Goal: Information Seeking & Learning: Learn about a topic

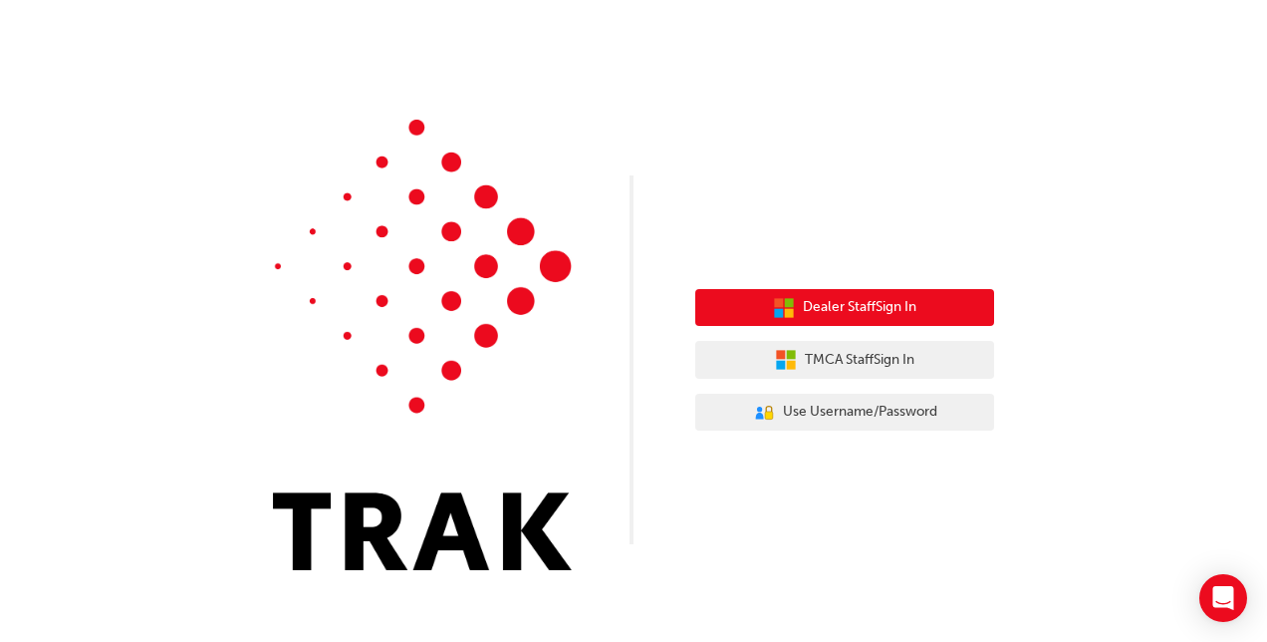
click at [887, 310] on span "Dealer Staff Sign In" at bounding box center [860, 307] width 114 height 23
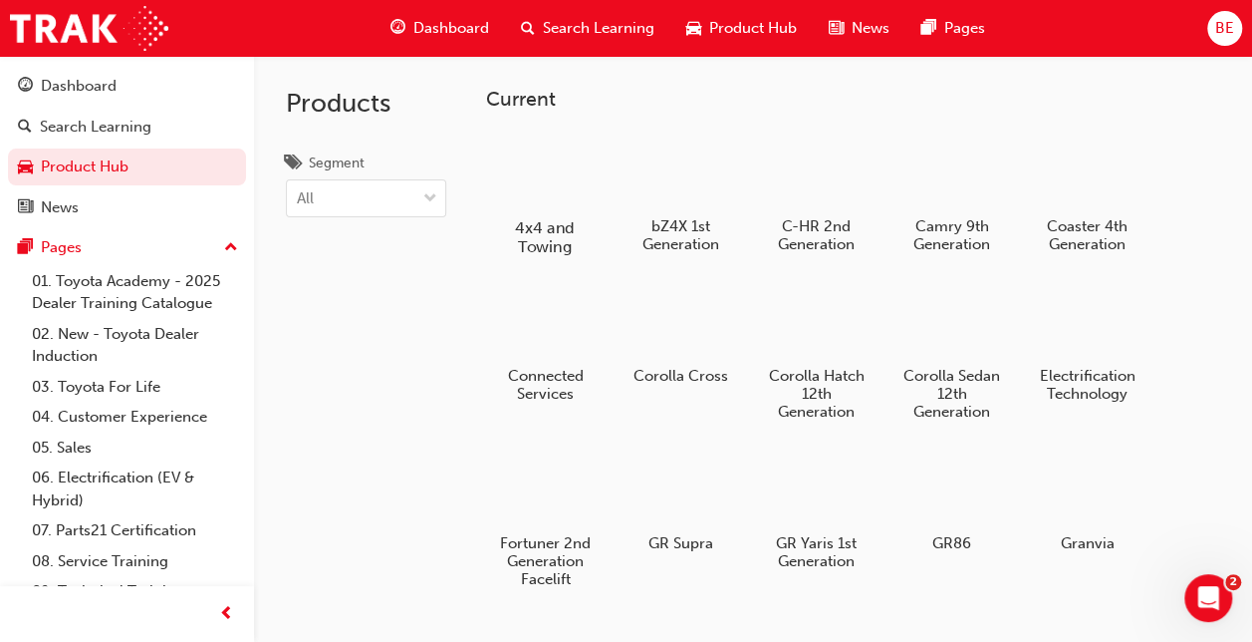
click at [521, 162] on div at bounding box center [545, 169] width 111 height 79
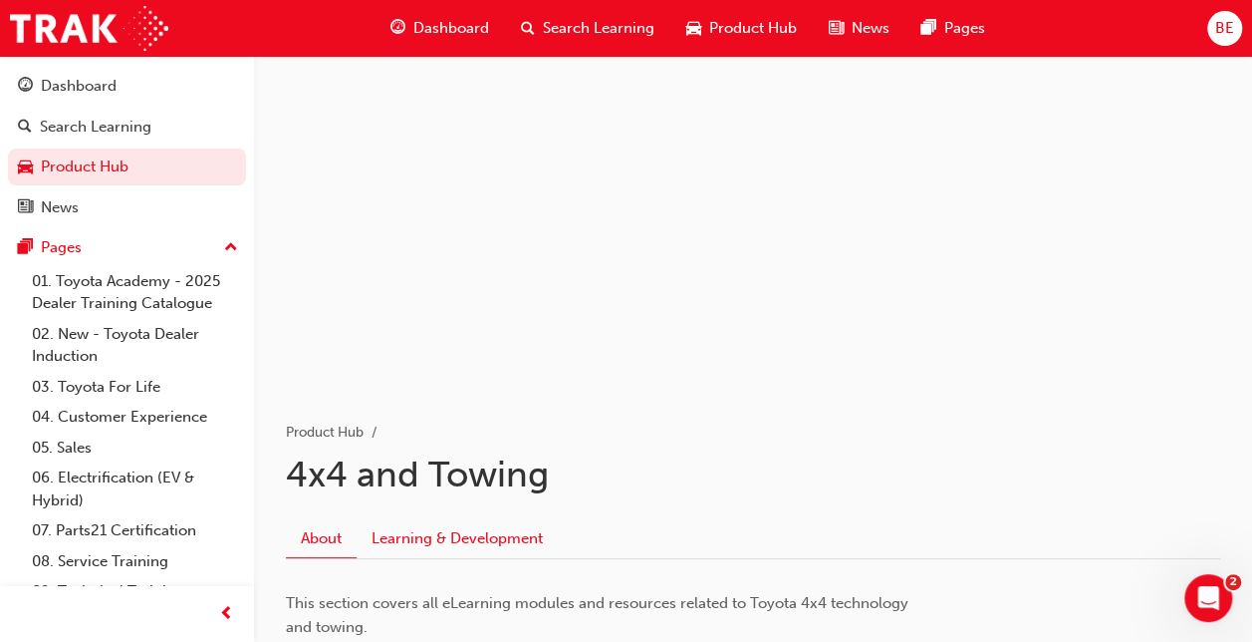
click at [448, 525] on link "Learning & Development" at bounding box center [457, 538] width 201 height 38
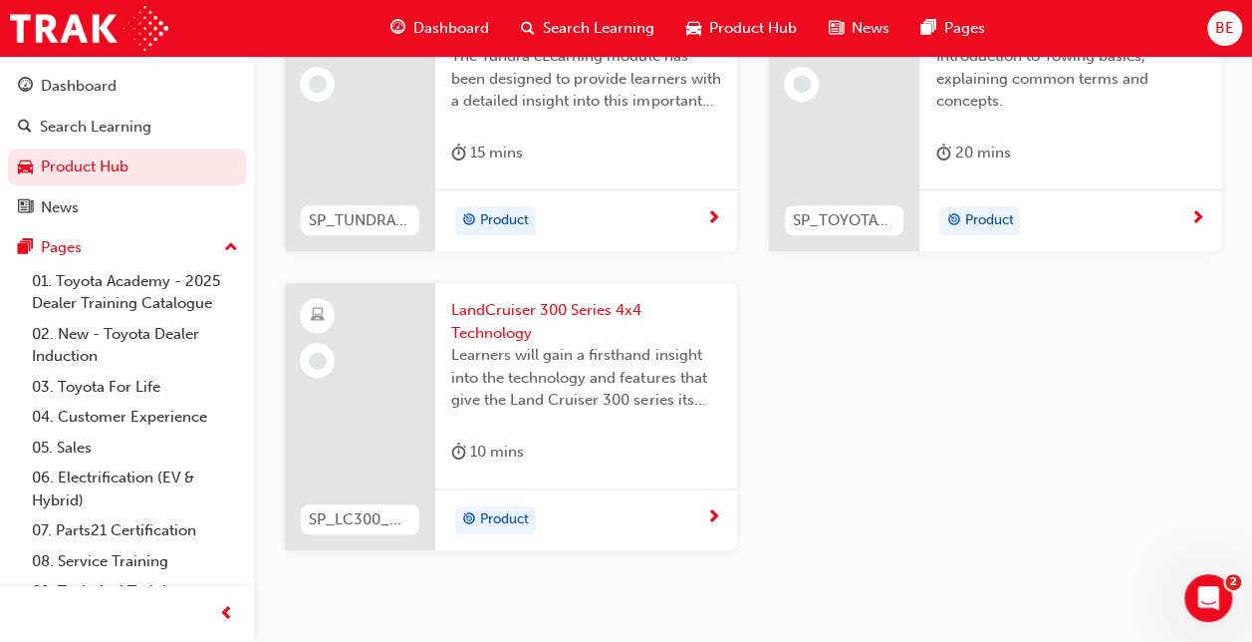
scroll to position [598, 0]
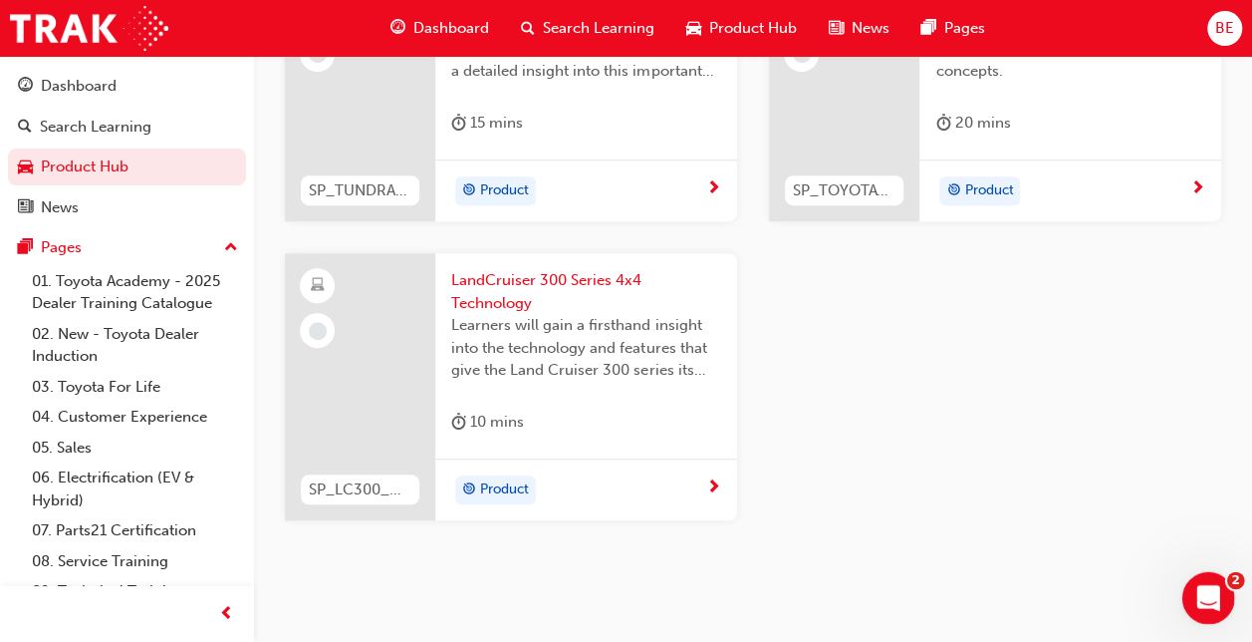
drag, startPoint x: 1229, startPoint y: 630, endPoint x: 1227, endPoint y: 618, distance: 12.1
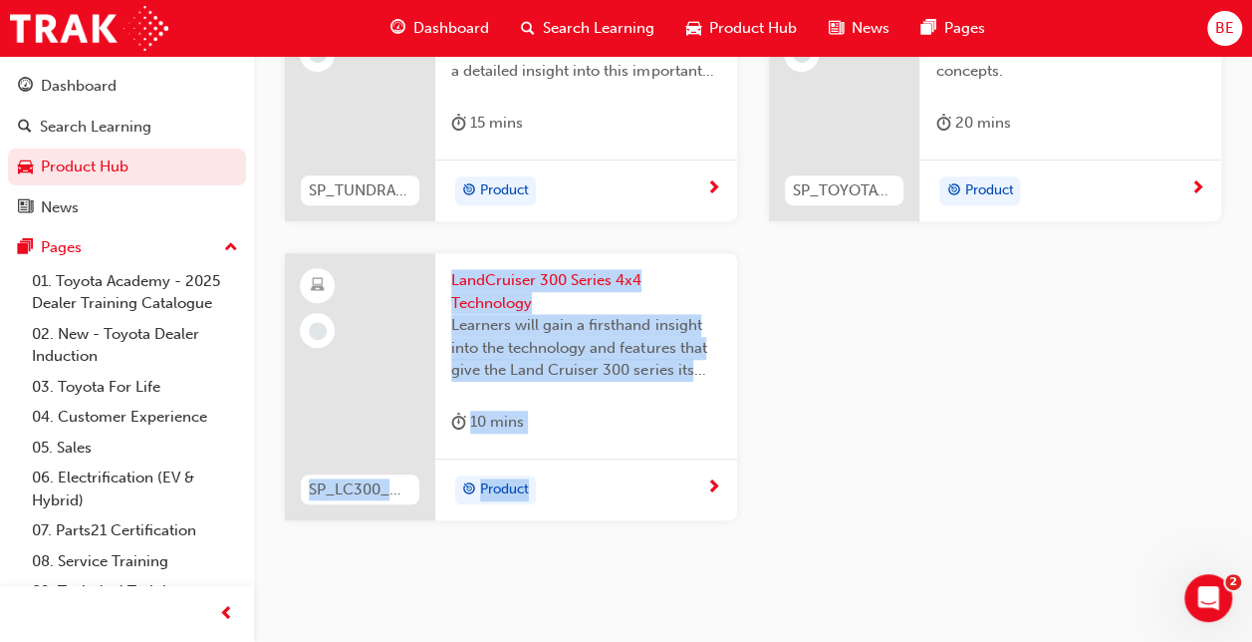
drag, startPoint x: 1227, startPoint y: 618, endPoint x: 1134, endPoint y: 590, distance: 97.7
click at [1134, 590] on div "Product Hub 4x4 and Towing About Learning & Development SP_TUNDRA_NM0924_EL 202…" at bounding box center [753, 203] width 998 height 825
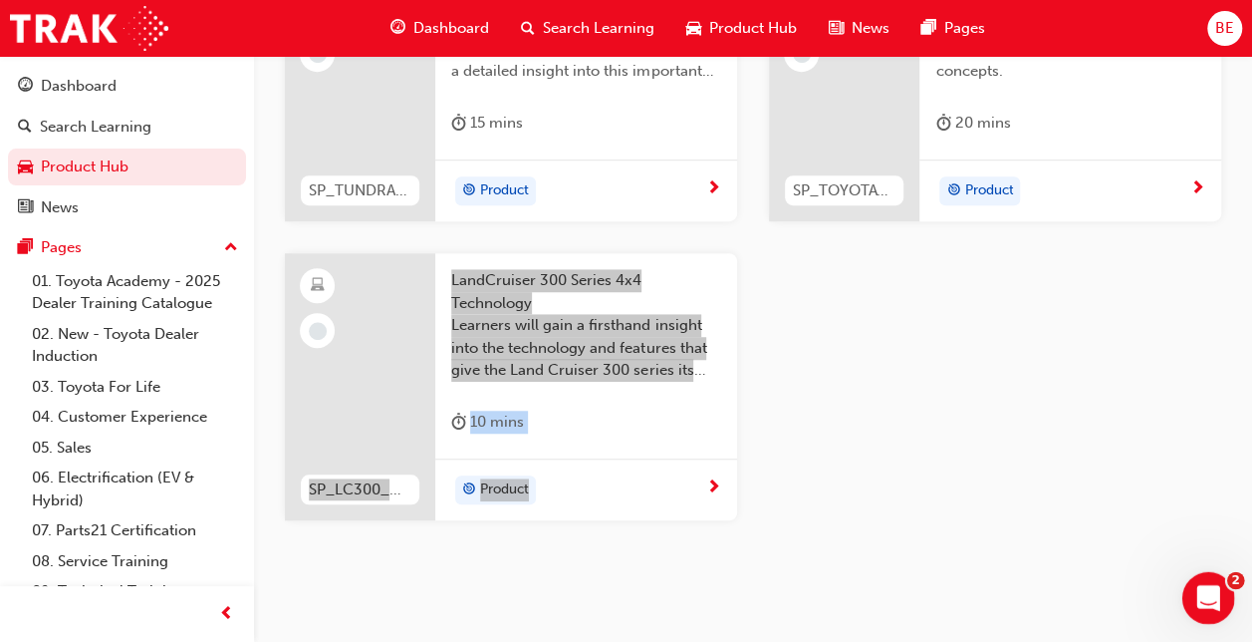
click at [1192, 587] on div "Open Intercom Messenger" at bounding box center [1205, 595] width 66 height 66
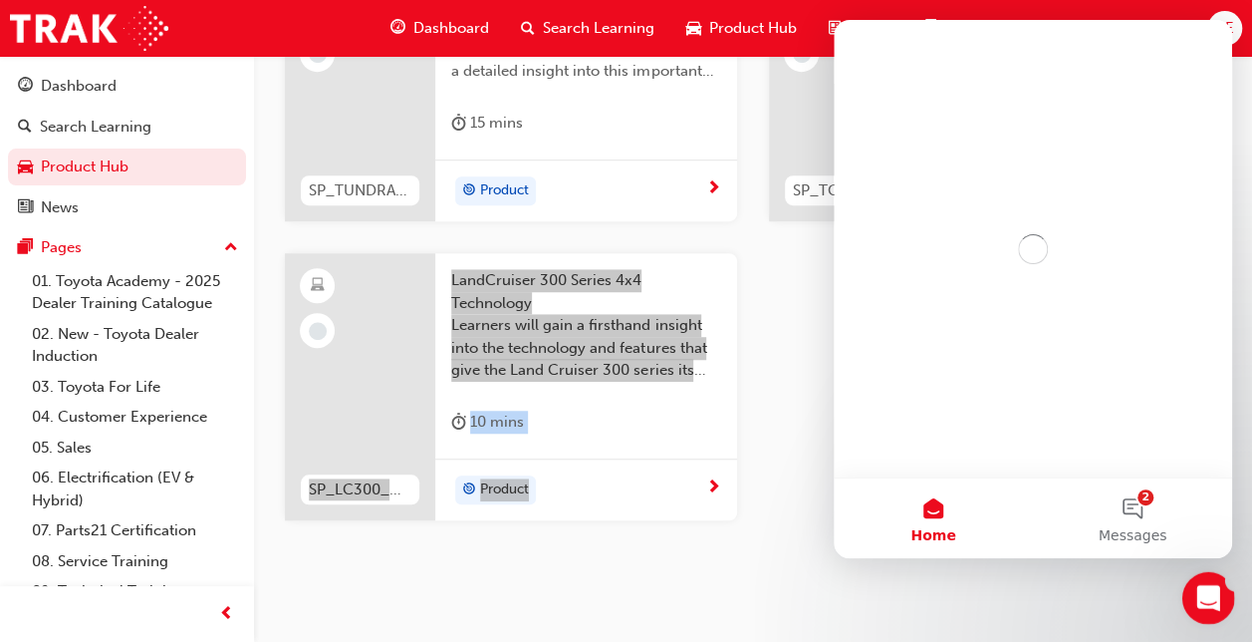
scroll to position [0, 0]
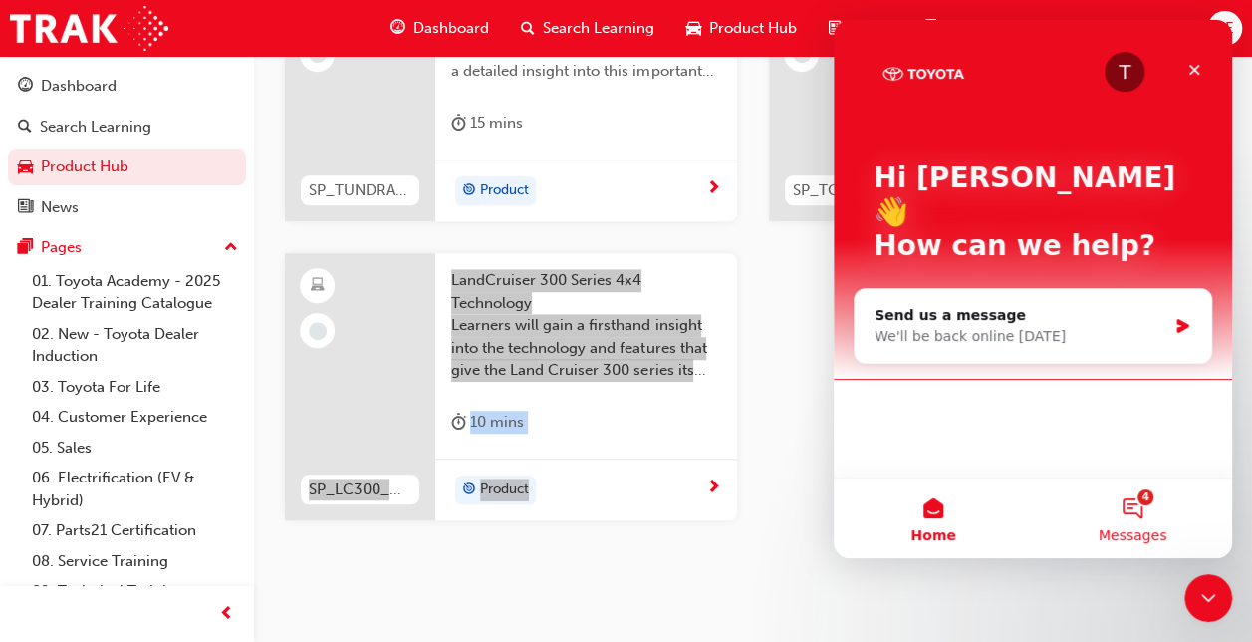
click at [1143, 518] on button "4 Messages" at bounding box center [1132, 518] width 199 height 80
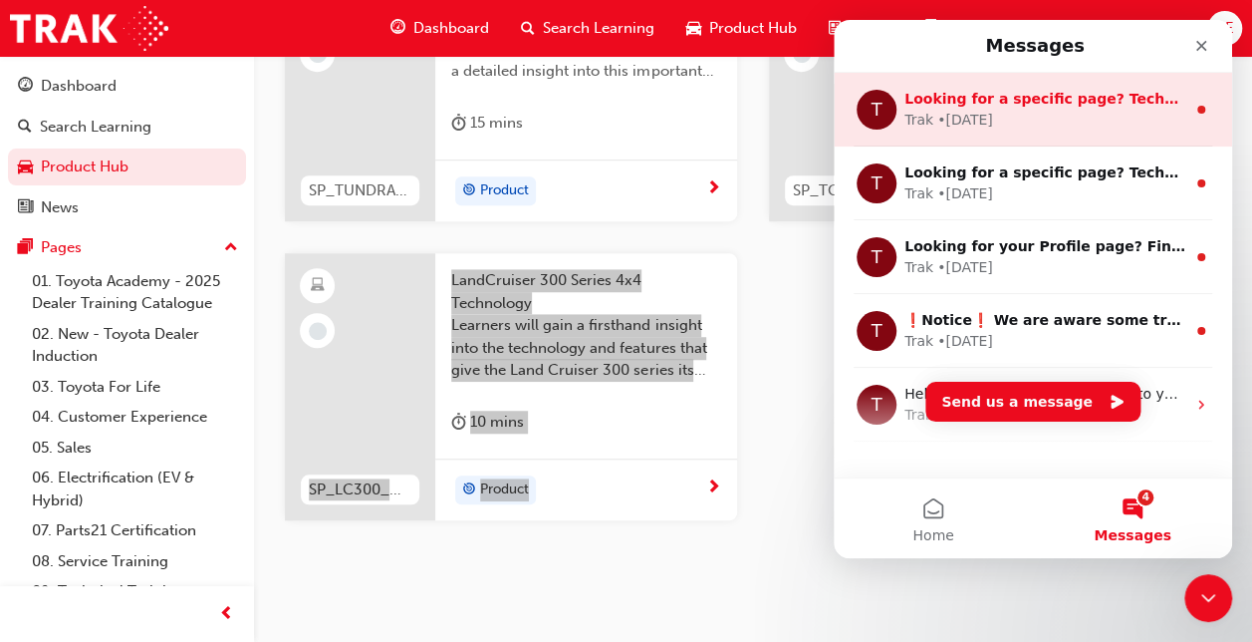
click at [1063, 112] on div "Trak • [DATE]" at bounding box center [1045, 120] width 281 height 21
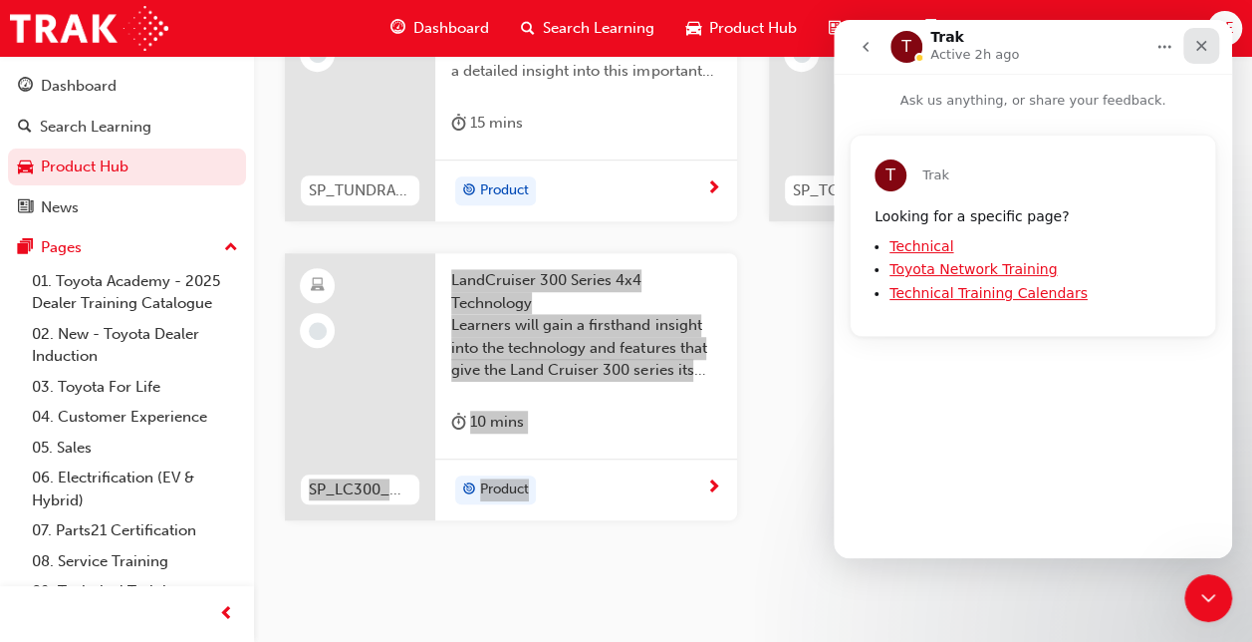
click at [1201, 44] on icon "Close" at bounding box center [1201, 46] width 16 height 16
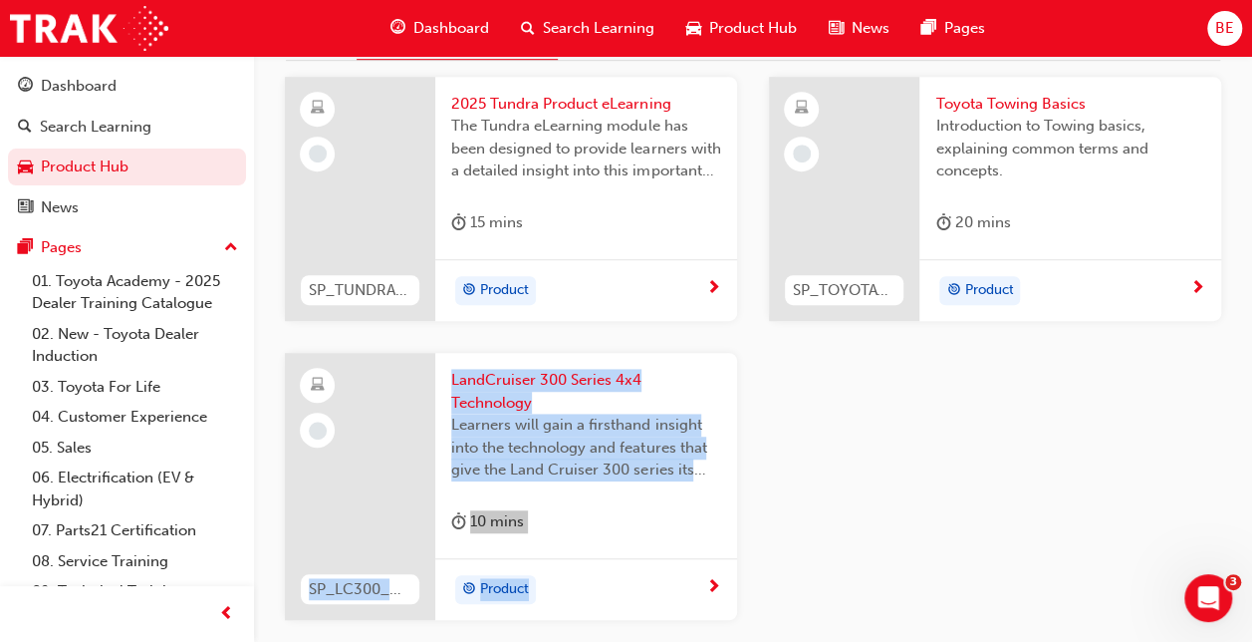
click at [1064, 404] on div "SP_TUNDRA_NM0924_EL 2025 Tundra Product eLearning The Tundra eLearning module h…" at bounding box center [753, 365] width 968 height 576
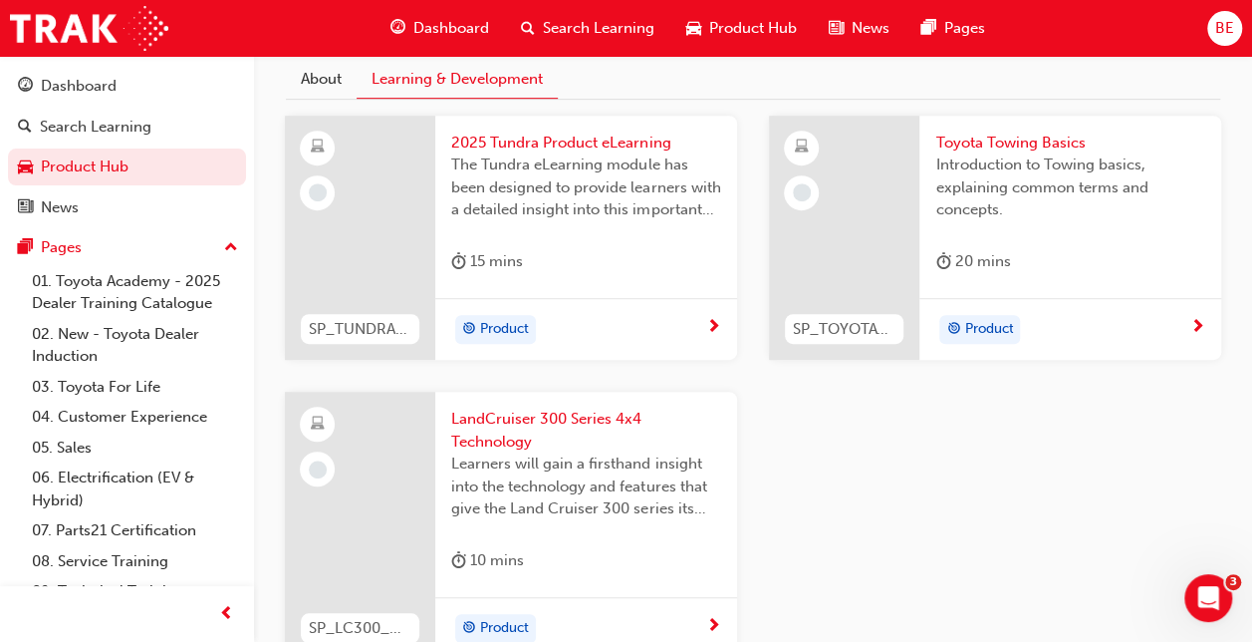
scroll to position [319, 0]
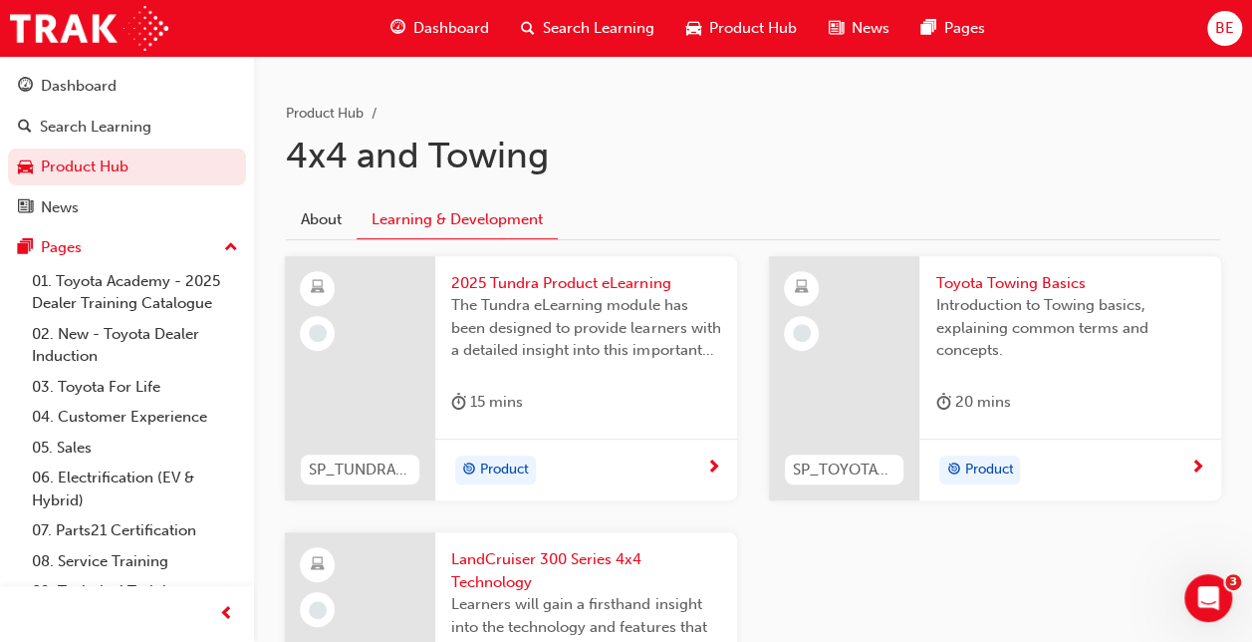
click at [621, 461] on div "Product" at bounding box center [578, 470] width 255 height 30
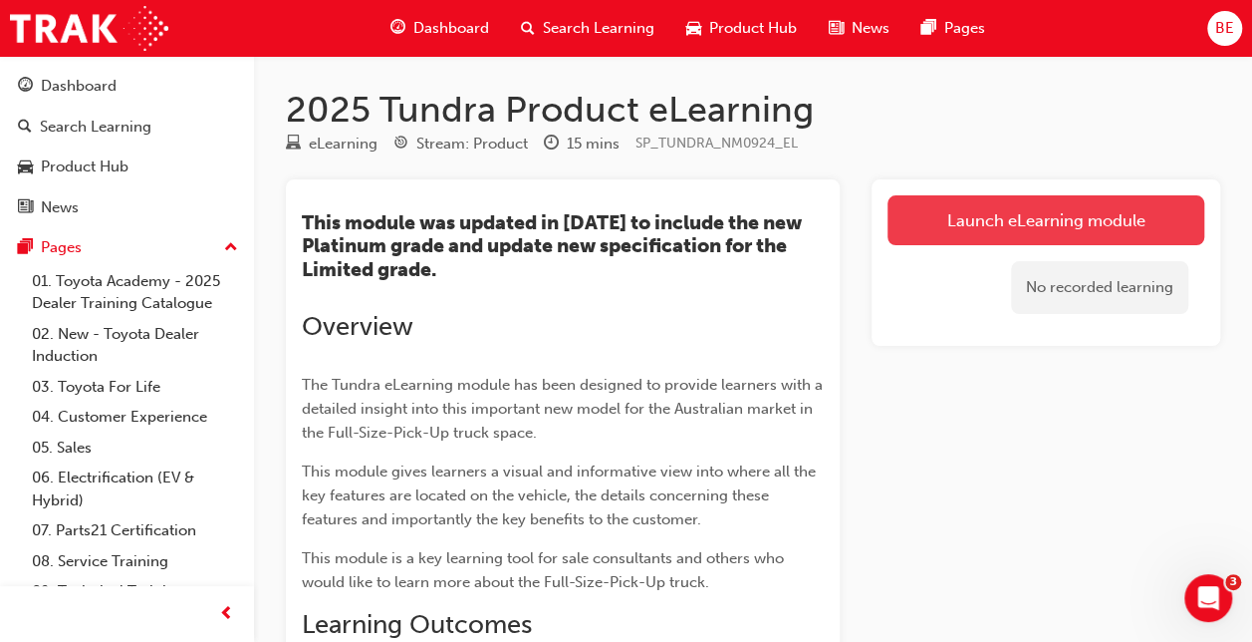
click at [963, 209] on link "Launch eLearning module" at bounding box center [1046, 220] width 317 height 50
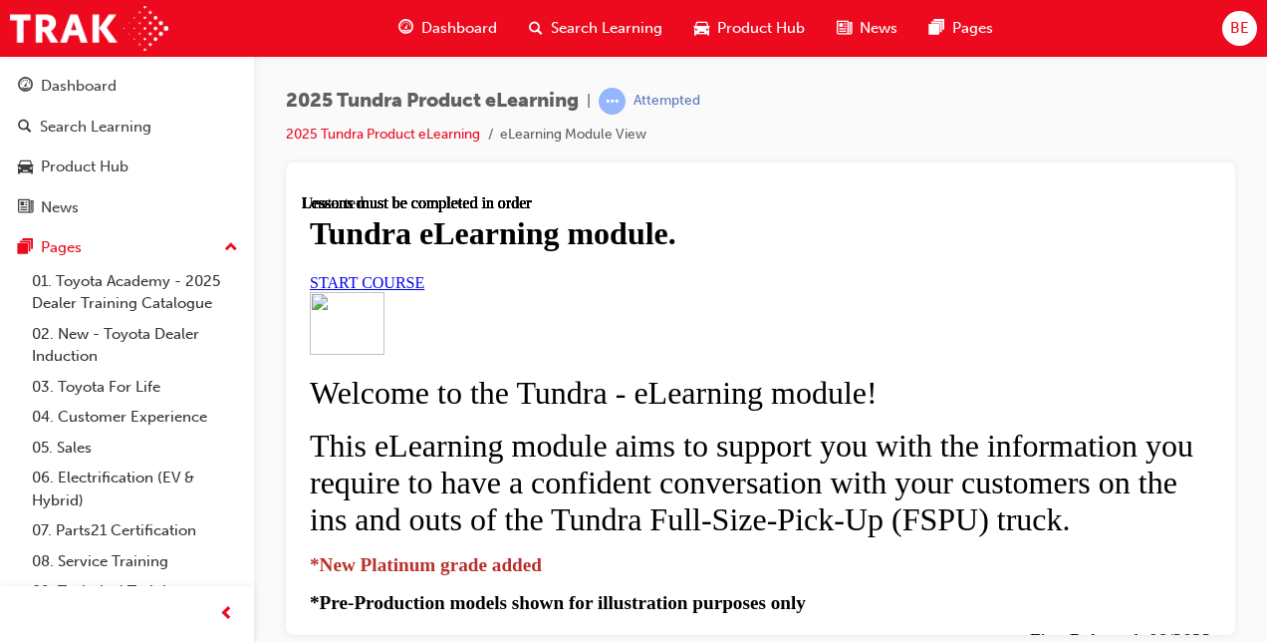
click at [424, 290] on link "START COURSE" at bounding box center [367, 281] width 115 height 17
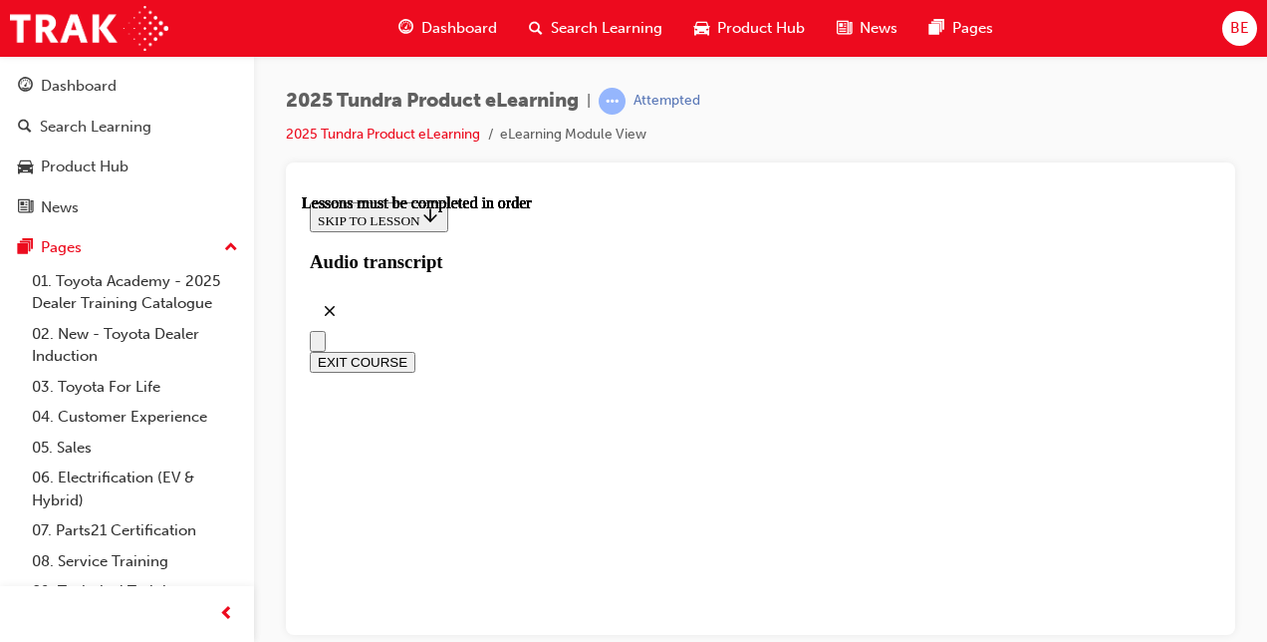
scroll to position [759, 0]
drag, startPoint x: 1021, startPoint y: 299, endPoint x: 1067, endPoint y: 297, distance: 45.9
drag, startPoint x: 1067, startPoint y: 297, endPoint x: 1052, endPoint y: 298, distance: 15.0
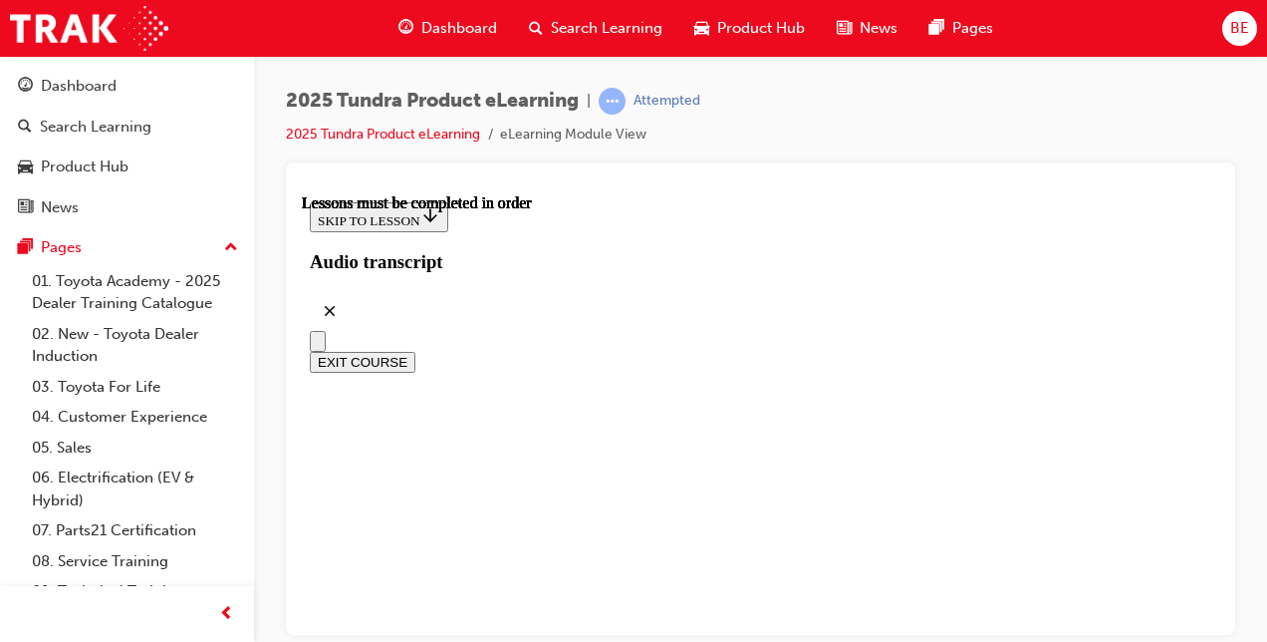
drag, startPoint x: 1021, startPoint y: 300, endPoint x: 1044, endPoint y: 300, distance: 22.9
copy li "T100"
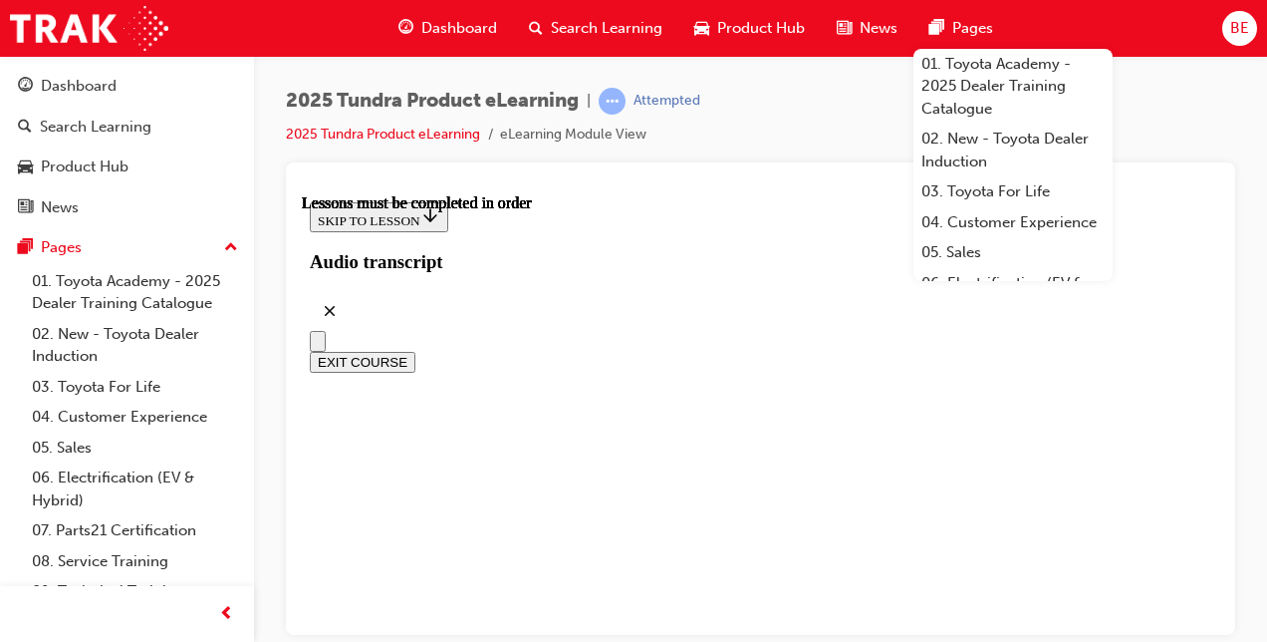
click at [851, 113] on div "2025 Tundra Product eLearning | Attempted 2025 Tundra Product eLearning eLearni…" at bounding box center [760, 125] width 949 height 75
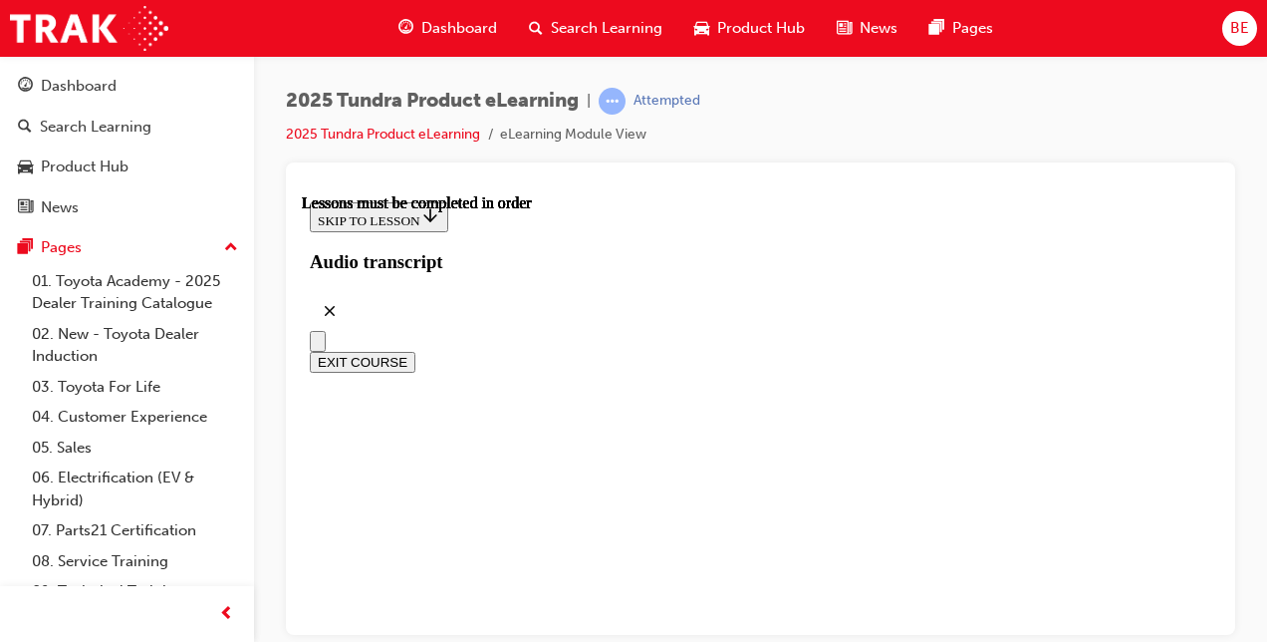
scroll to position [1112, 0]
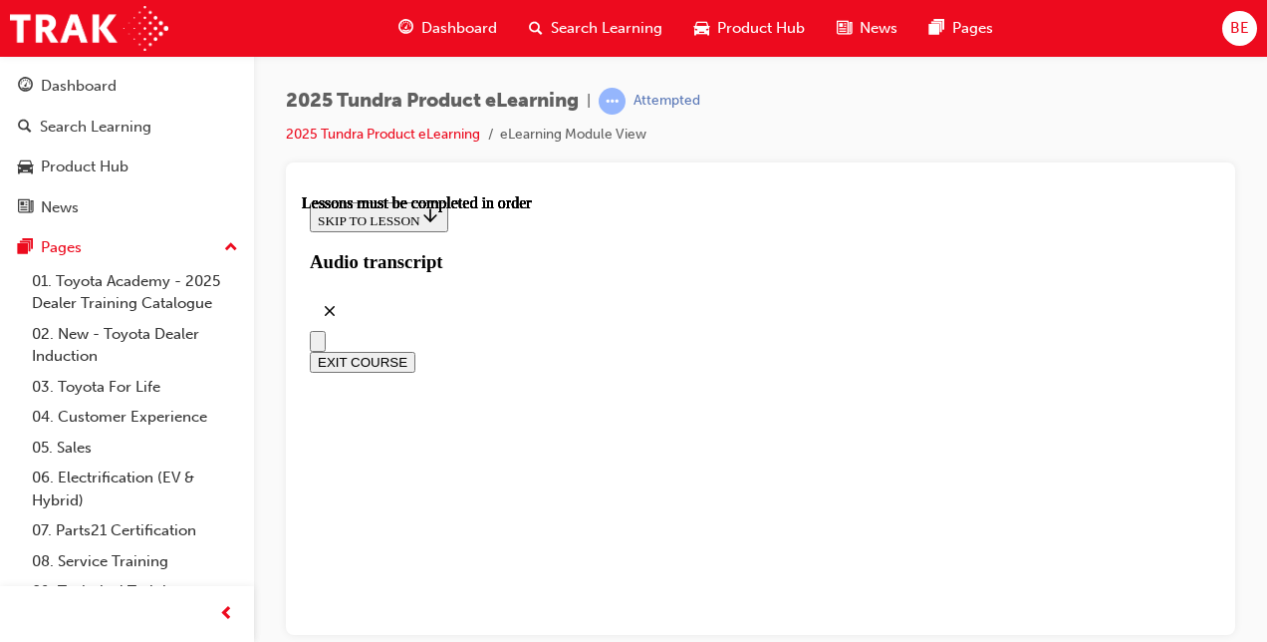
drag, startPoint x: 550, startPoint y: 555, endPoint x: 784, endPoint y: 564, distance: 234.3
drag, startPoint x: 784, startPoint y: 564, endPoint x: 763, endPoint y: 561, distance: 21.1
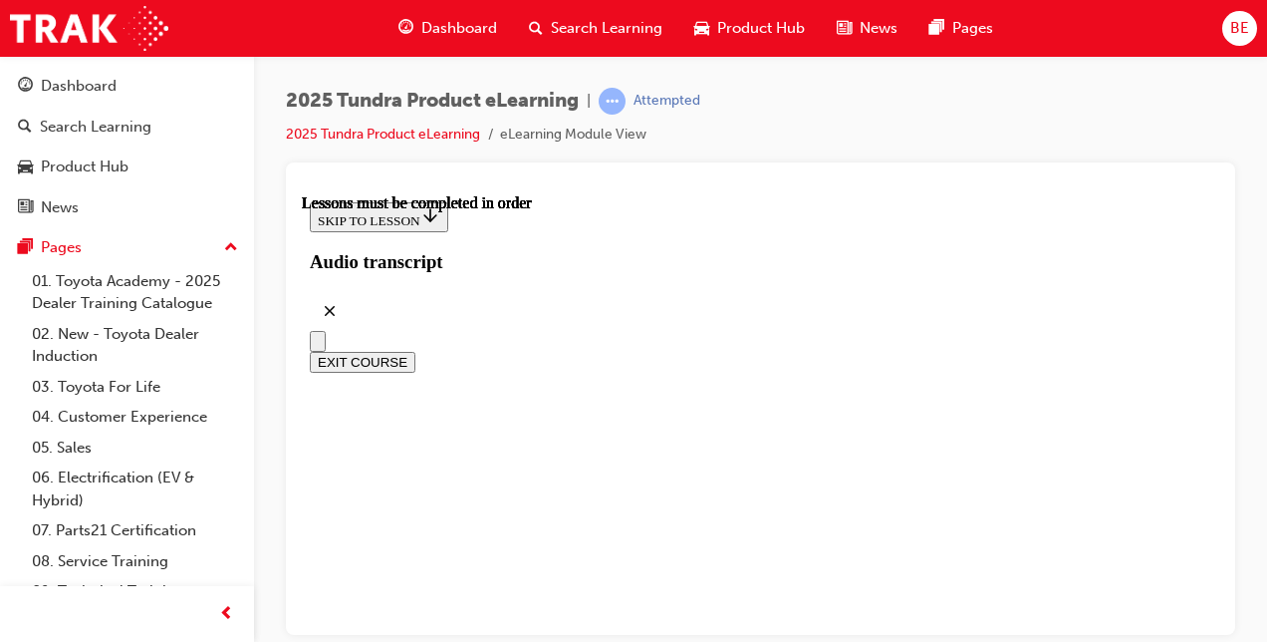
copy p "Walkinshaw Automotive Group"
